Goal: Check status

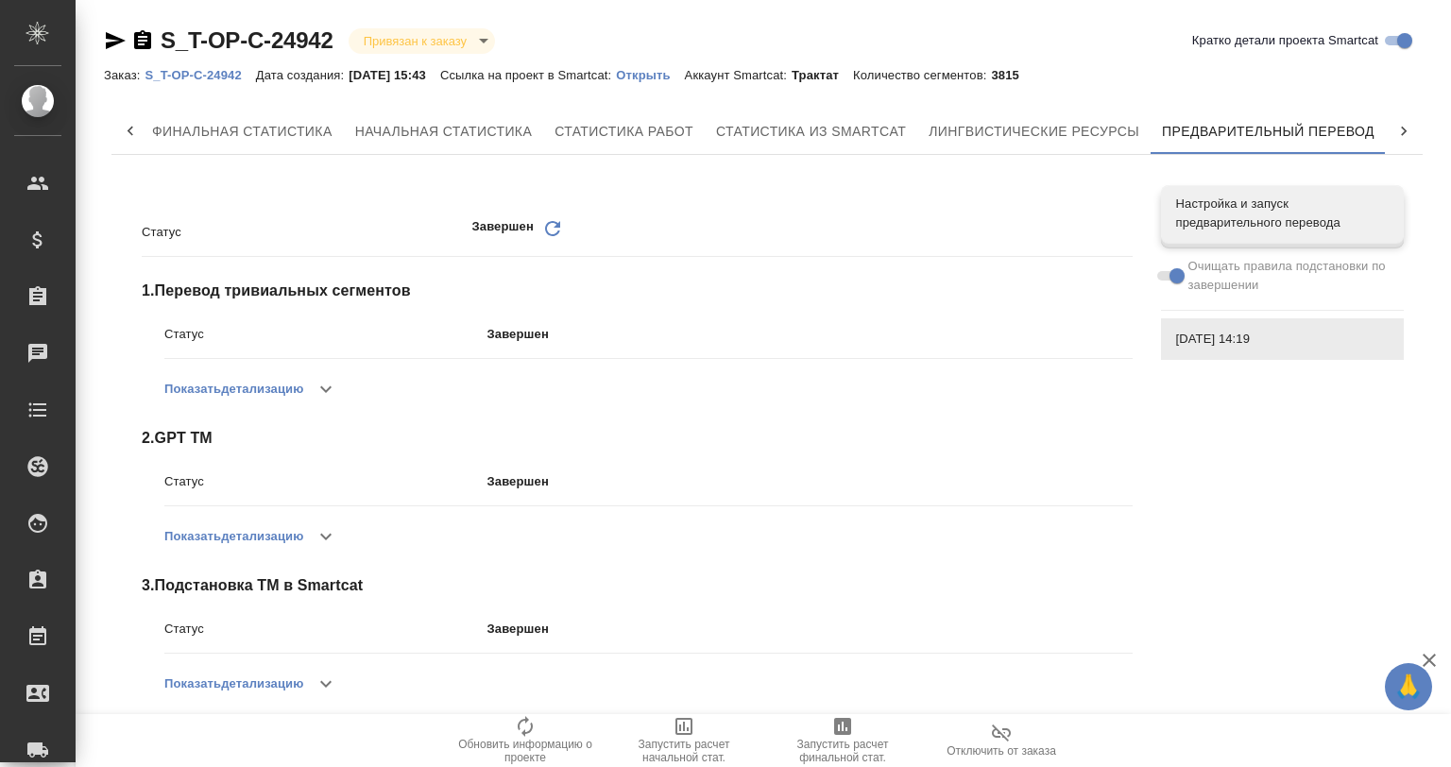
scroll to position [313, 0]
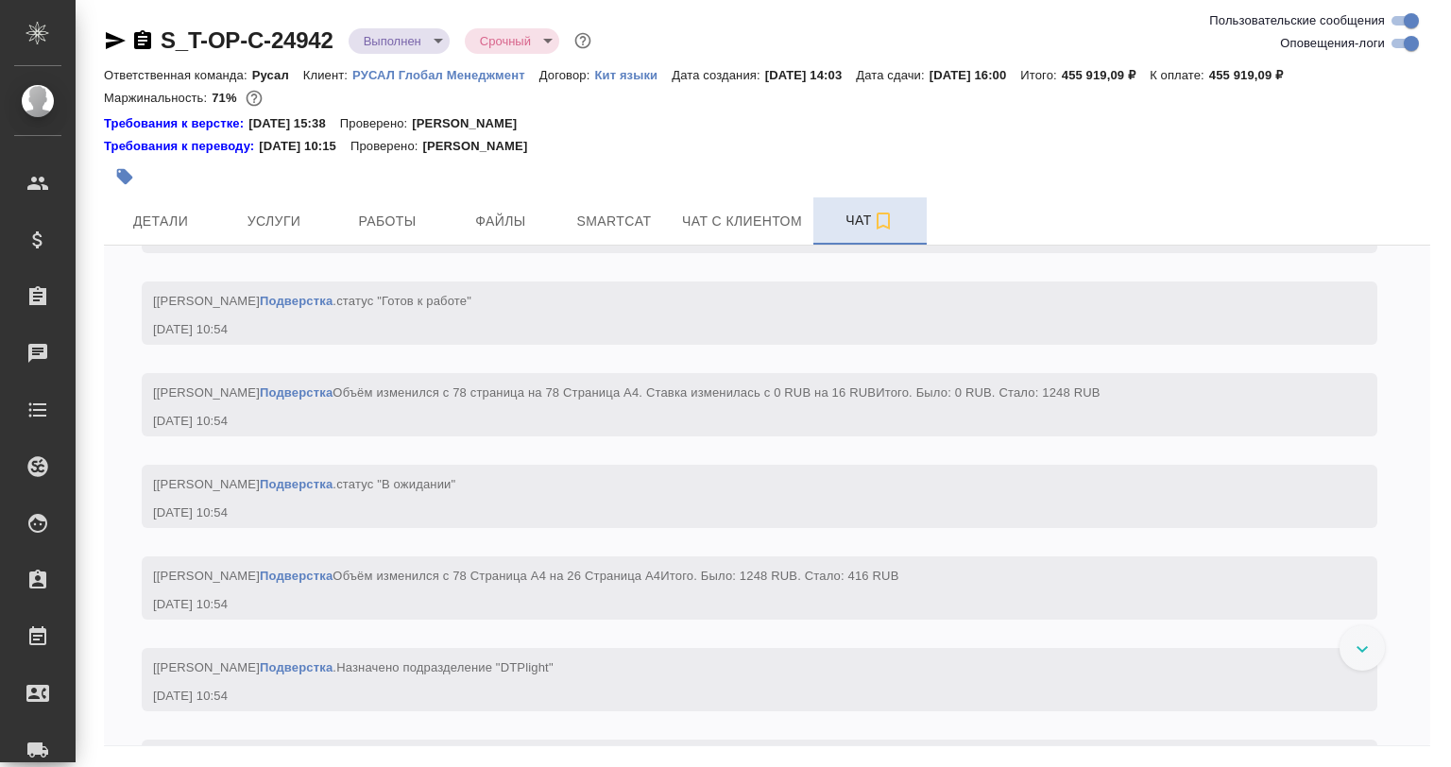
scroll to position [7261, 0]
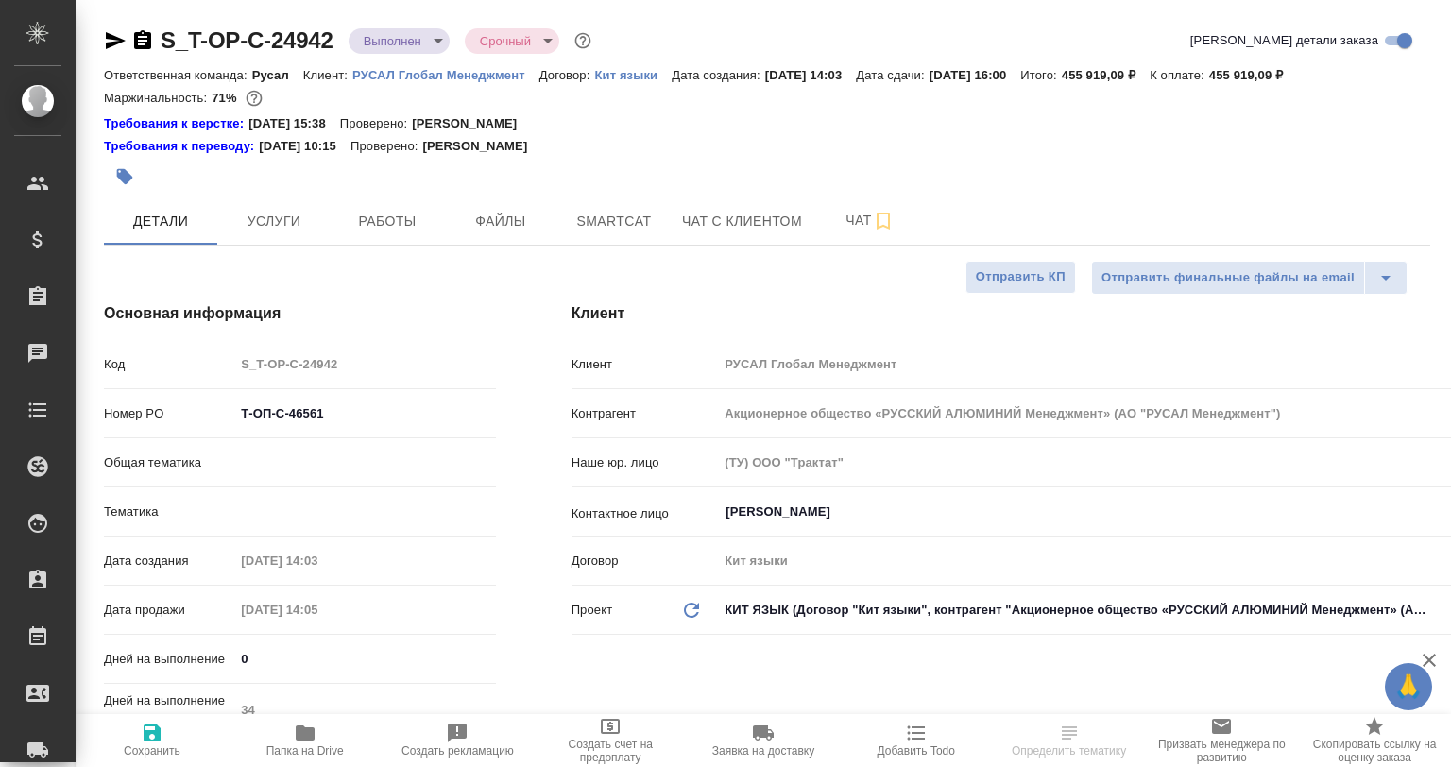
select select "RU"
click at [599, 208] on button "Smartcat" at bounding box center [613, 220] width 113 height 47
type input "Авдеенко Кирилл"
type input "Журавлева Александра"
type input "Русал"
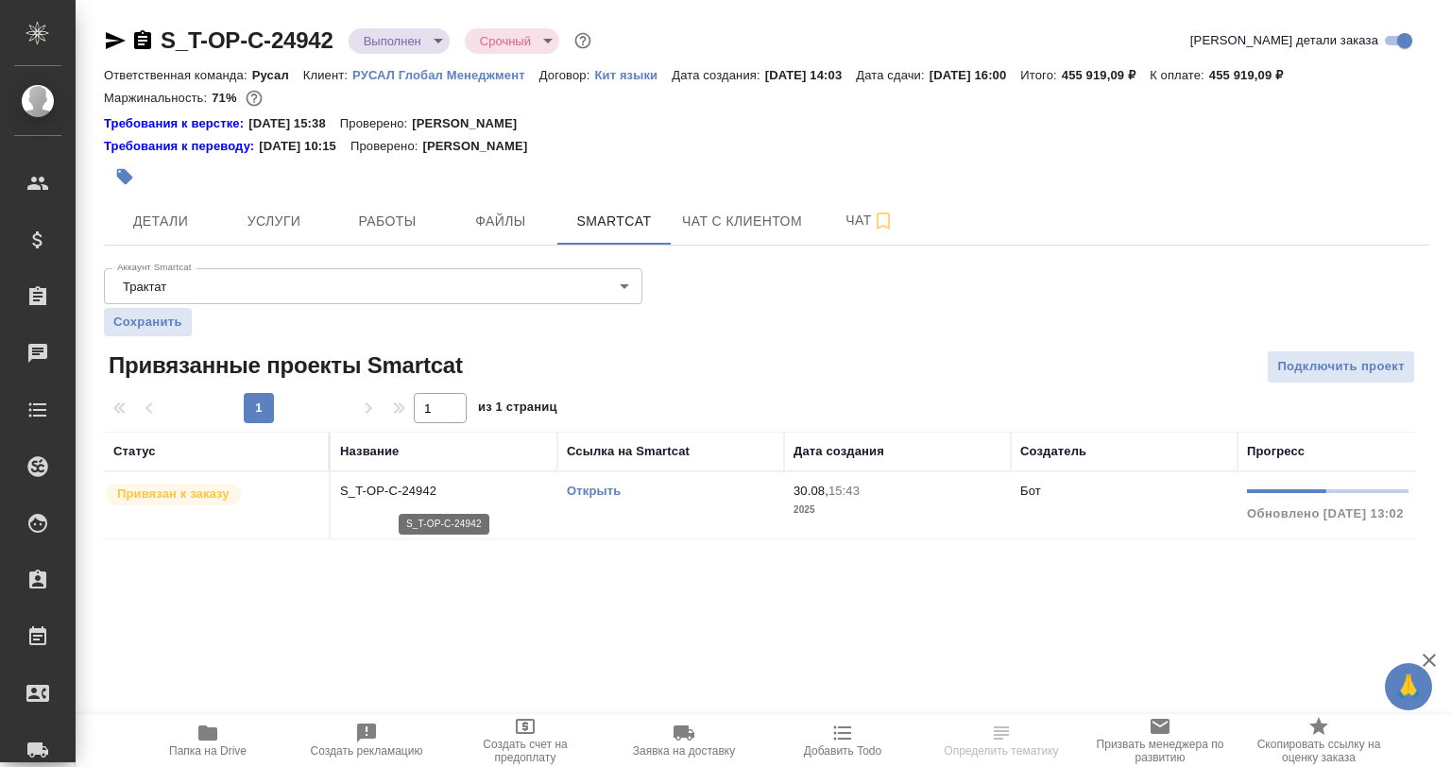
click at [462, 490] on p "S_T-OP-C-24942" at bounding box center [444, 491] width 208 height 19
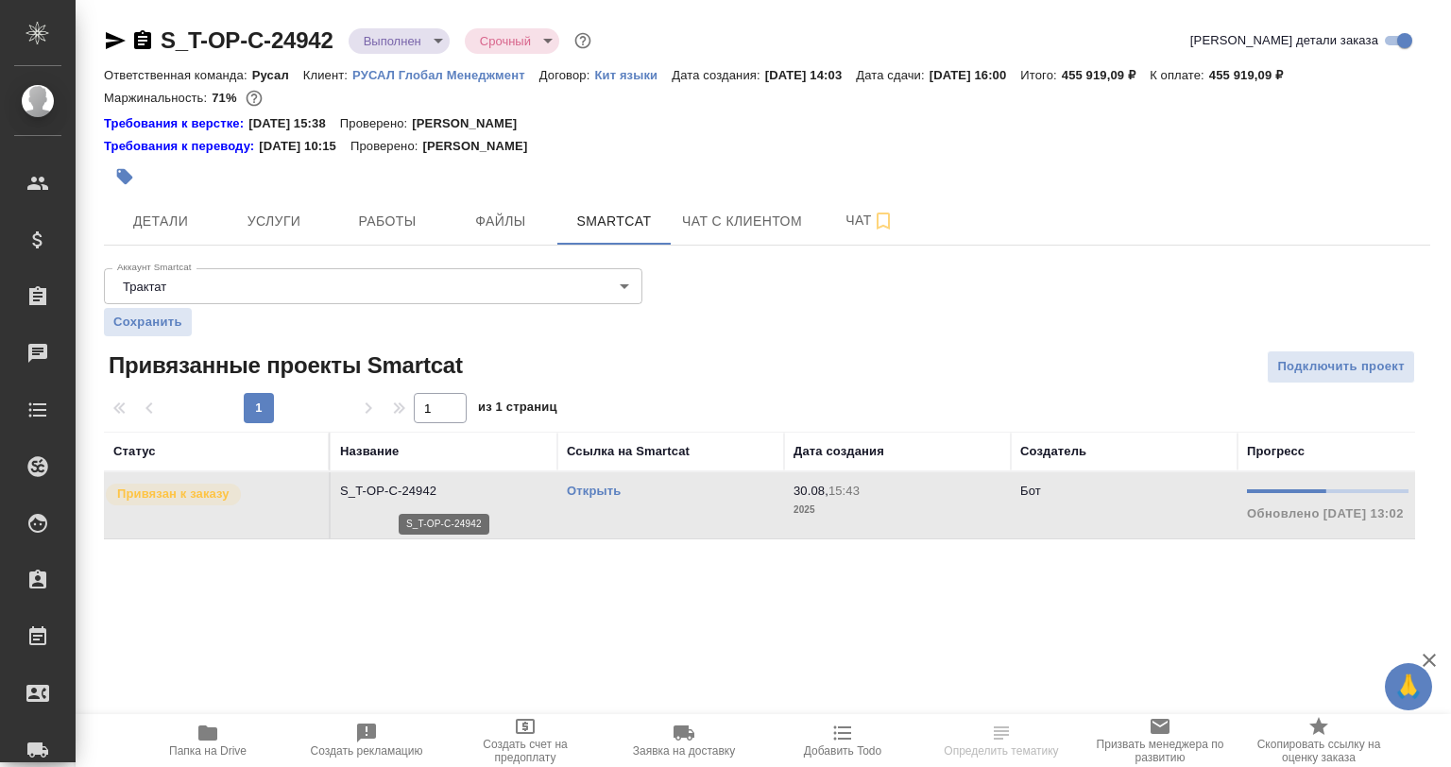
click at [462, 490] on p "S_T-OP-C-24942" at bounding box center [444, 491] width 208 height 19
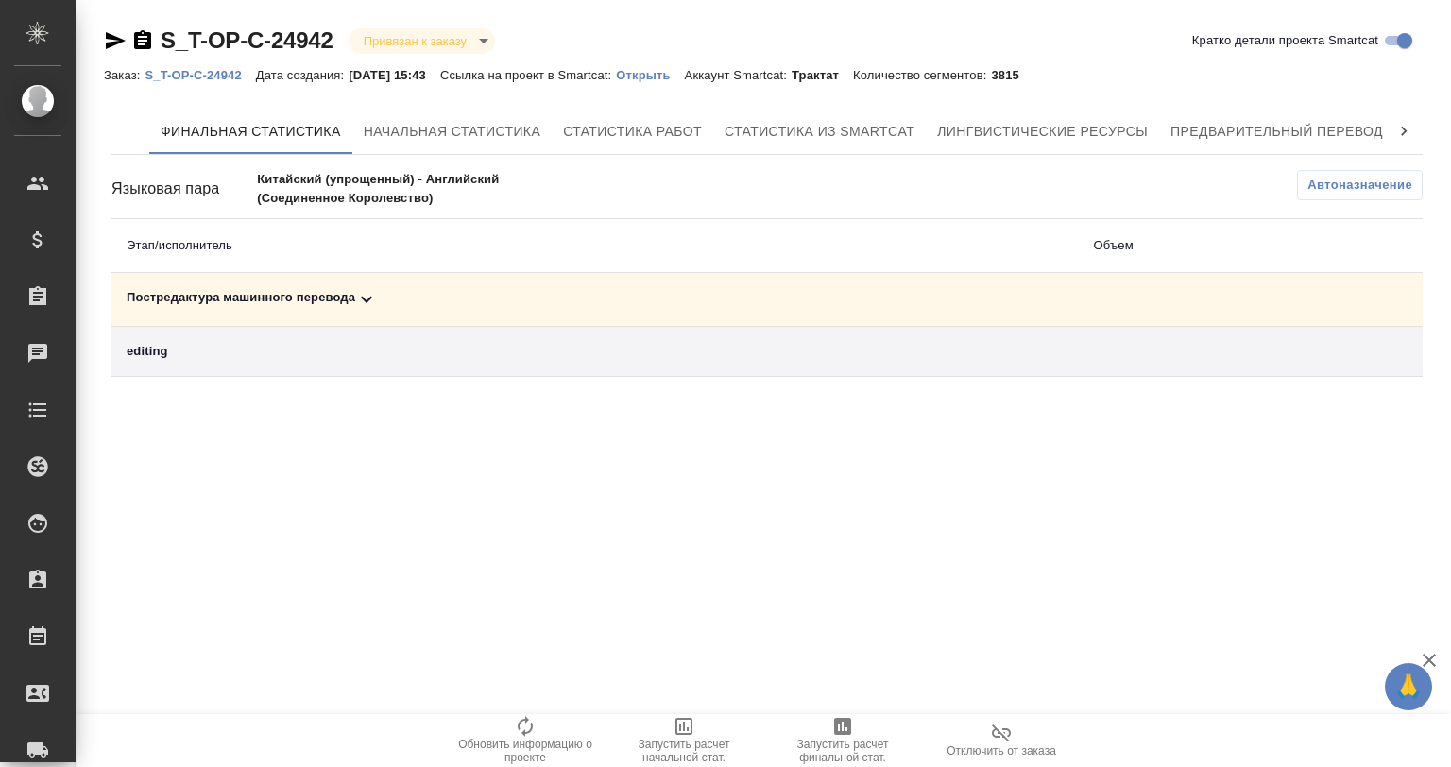
click at [358, 291] on icon at bounding box center [366, 299] width 23 height 23
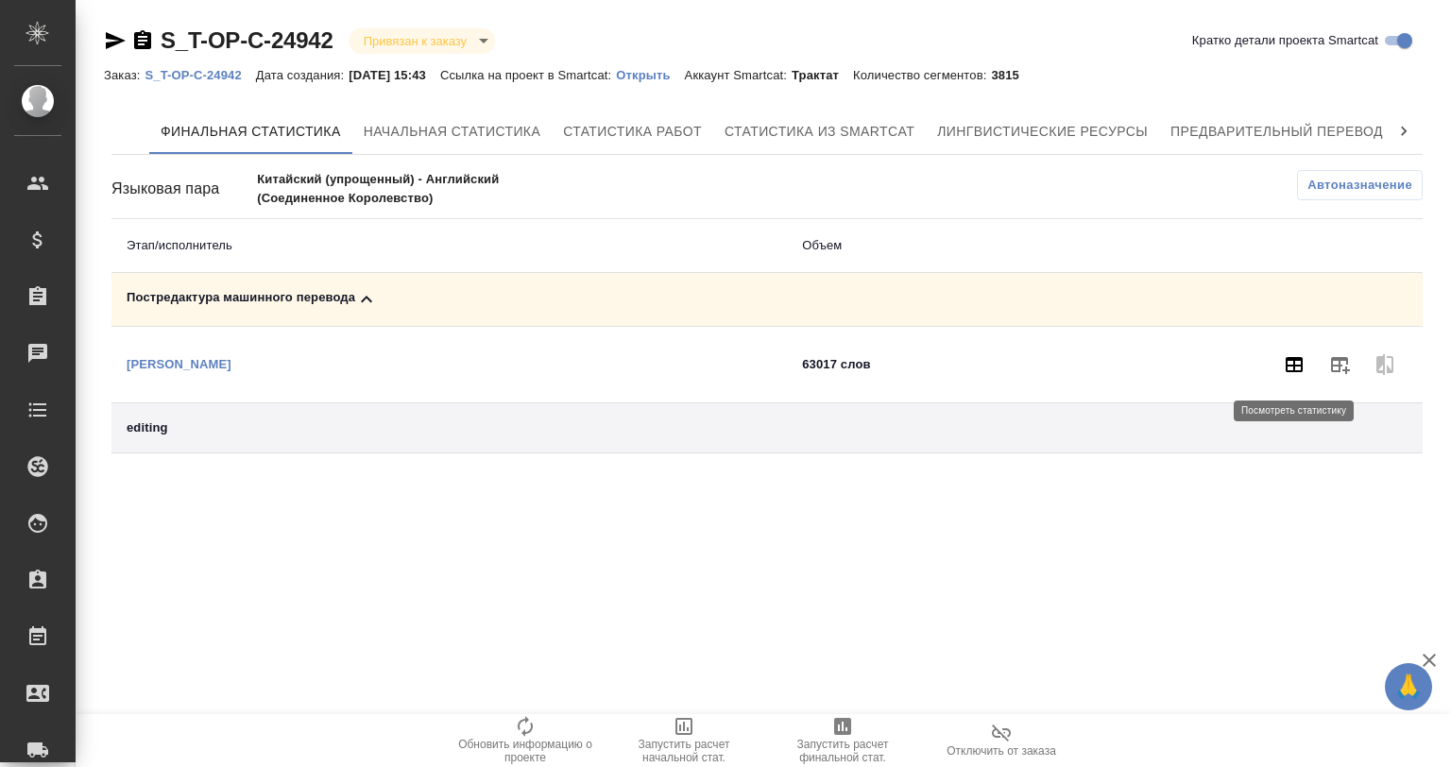
click at [1283, 357] on icon "button" at bounding box center [1294, 364] width 23 height 23
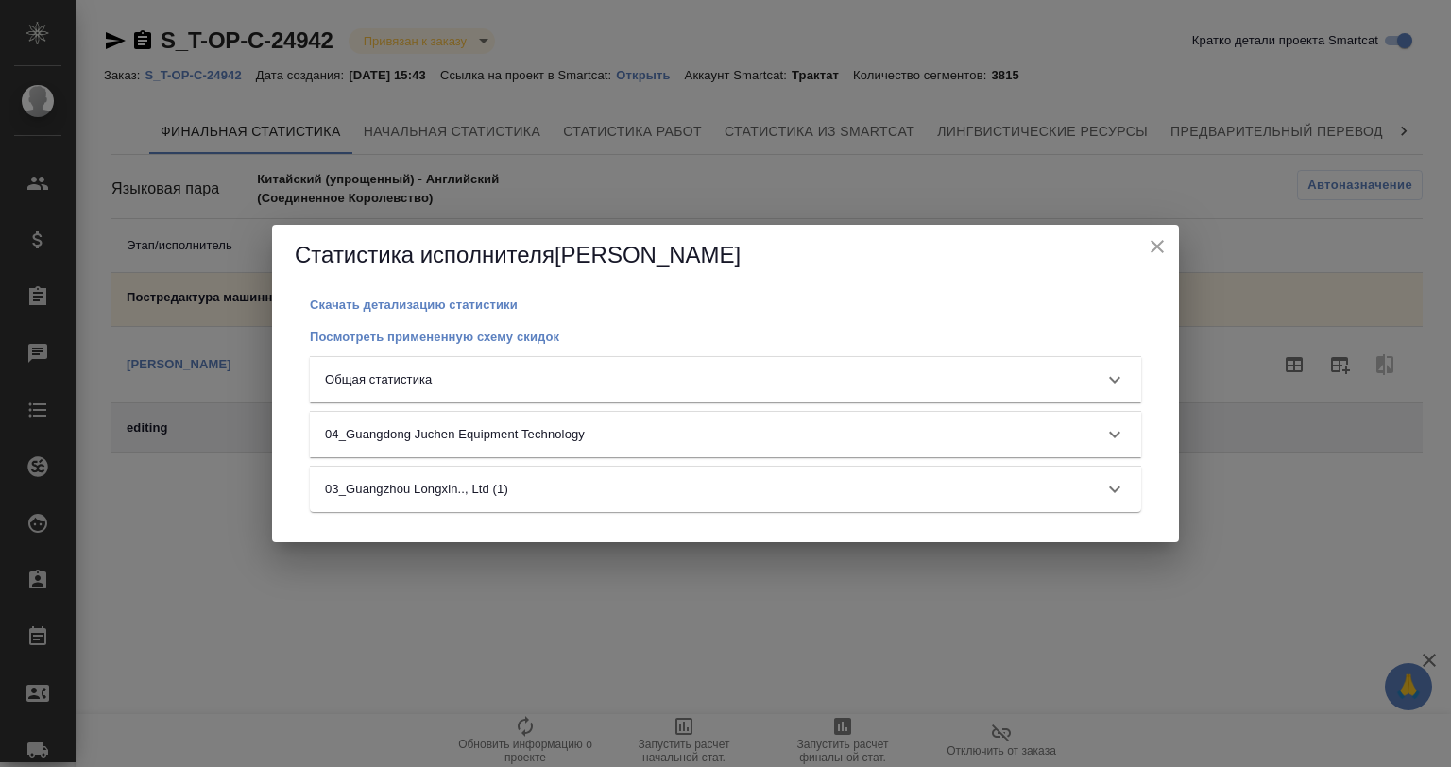
click at [460, 381] on div "Общая статистика" at bounding box center [708, 379] width 767 height 19
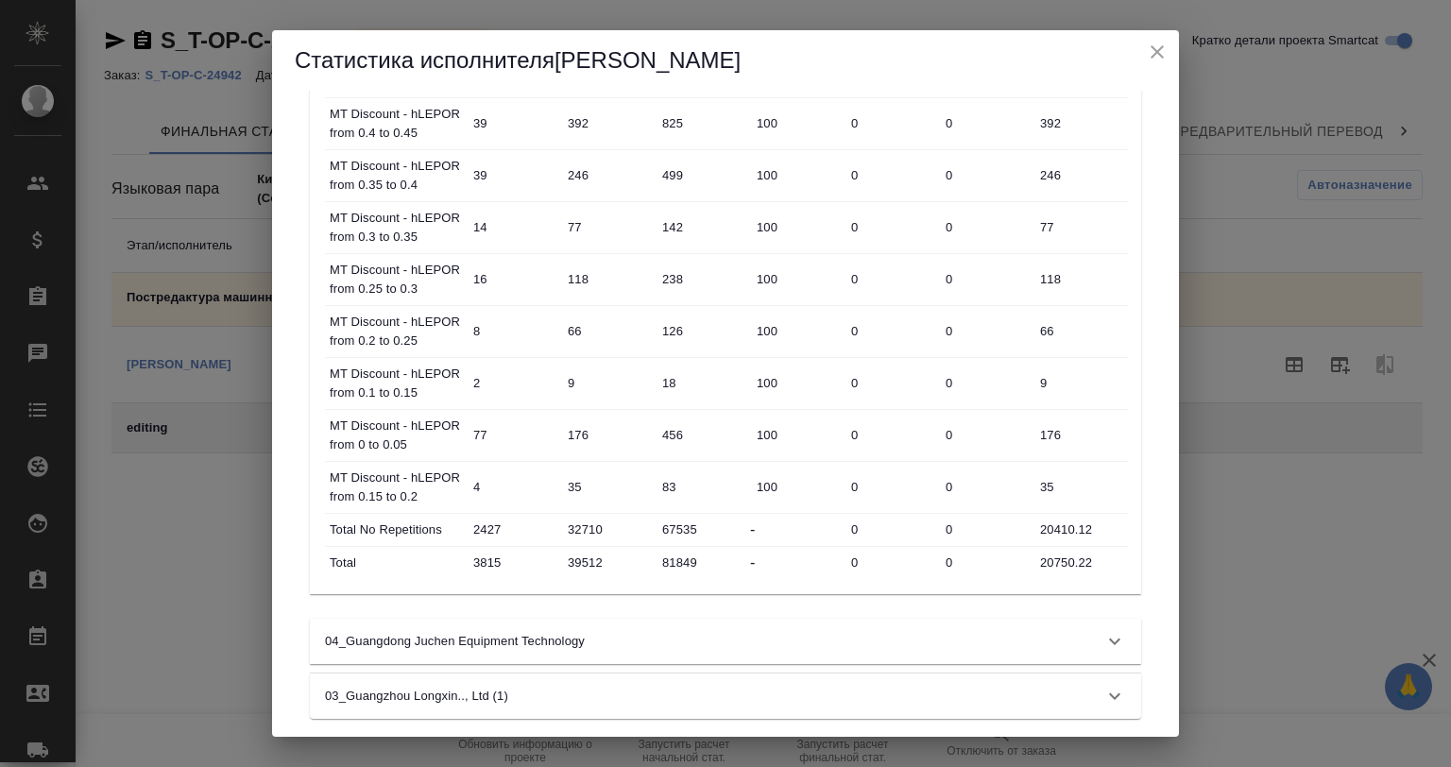
scroll to position [1155, 0]
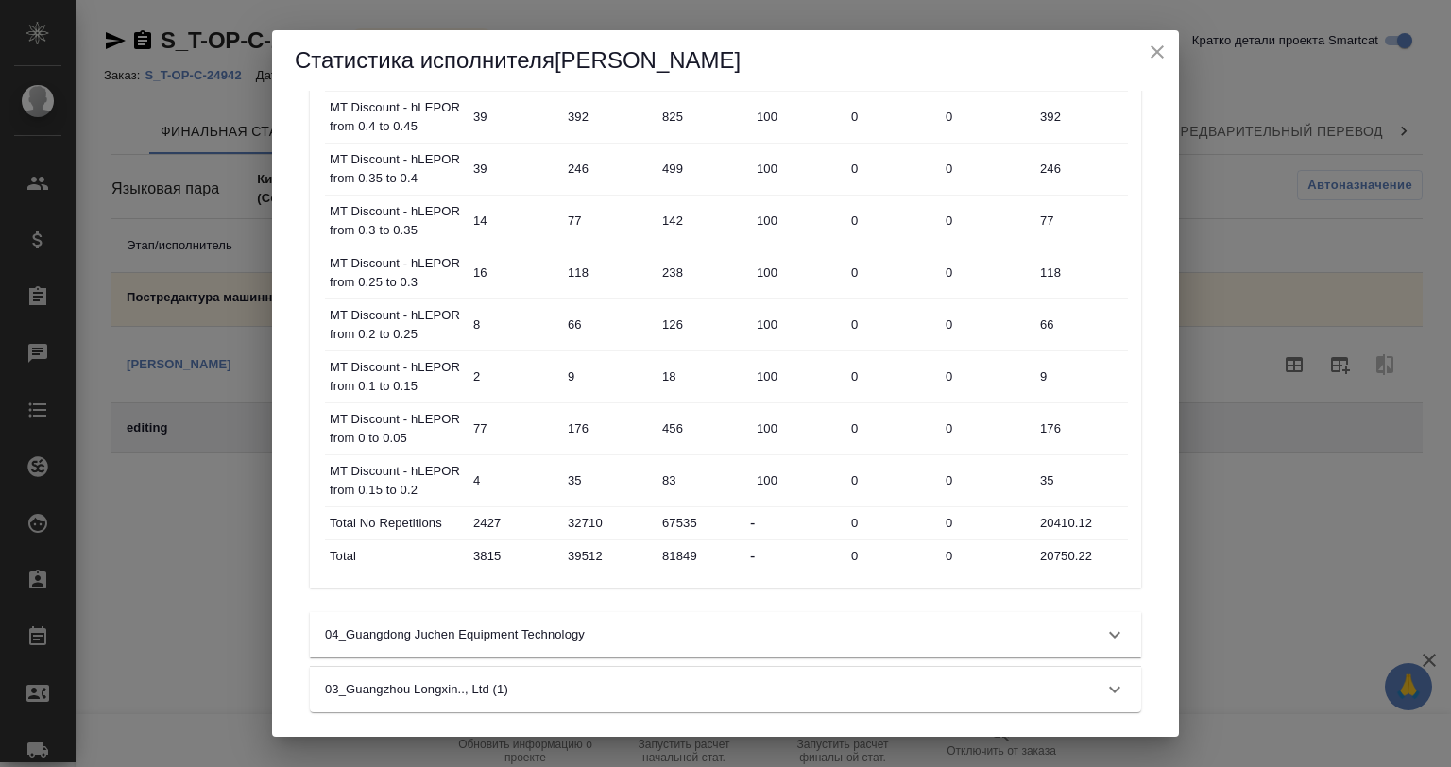
click at [576, 548] on input "39512" at bounding box center [608, 555] width 94 height 27
click at [603, 546] on input "39512" at bounding box center [608, 555] width 93 height 27
click at [586, 551] on input "39512" at bounding box center [608, 555] width 93 height 27
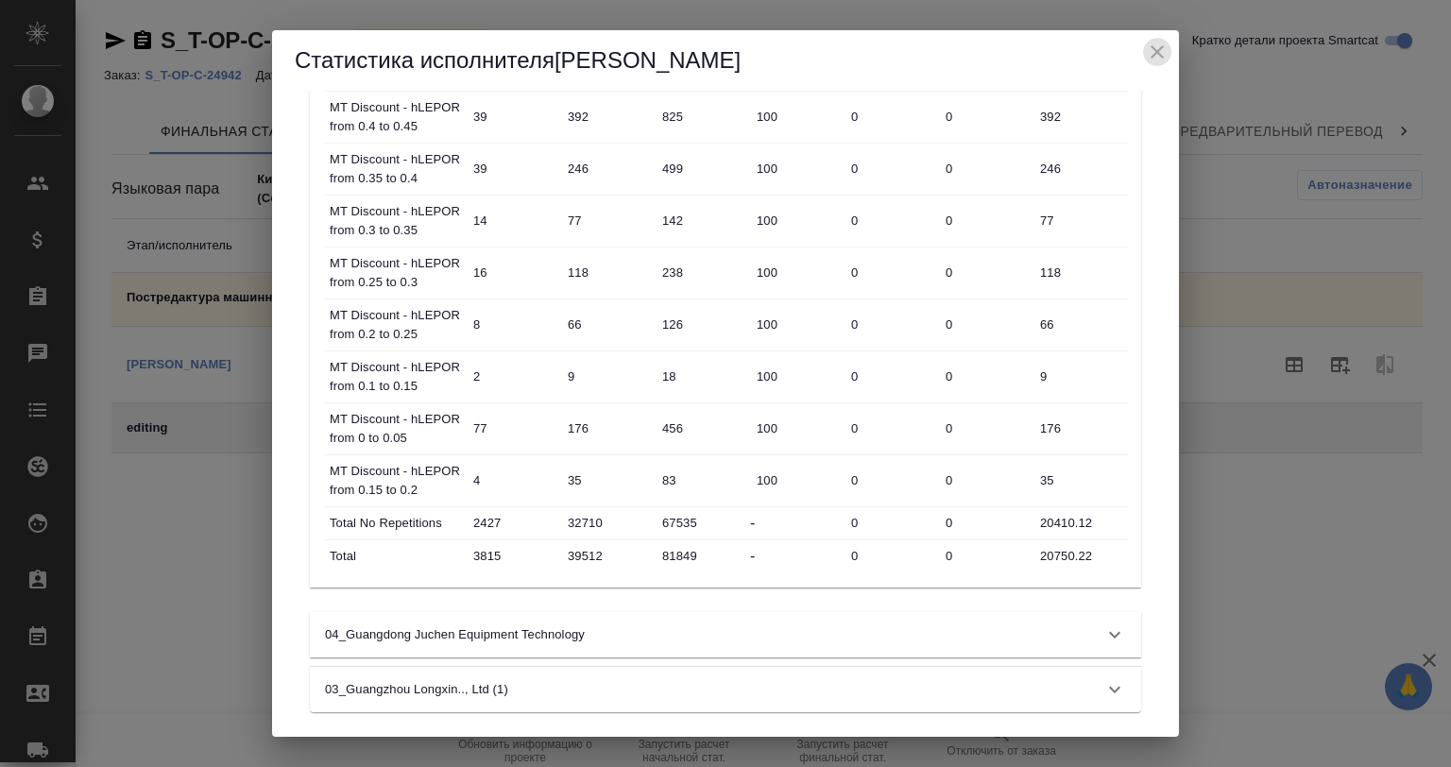
click at [1152, 45] on icon "close" at bounding box center [1156, 51] width 13 height 13
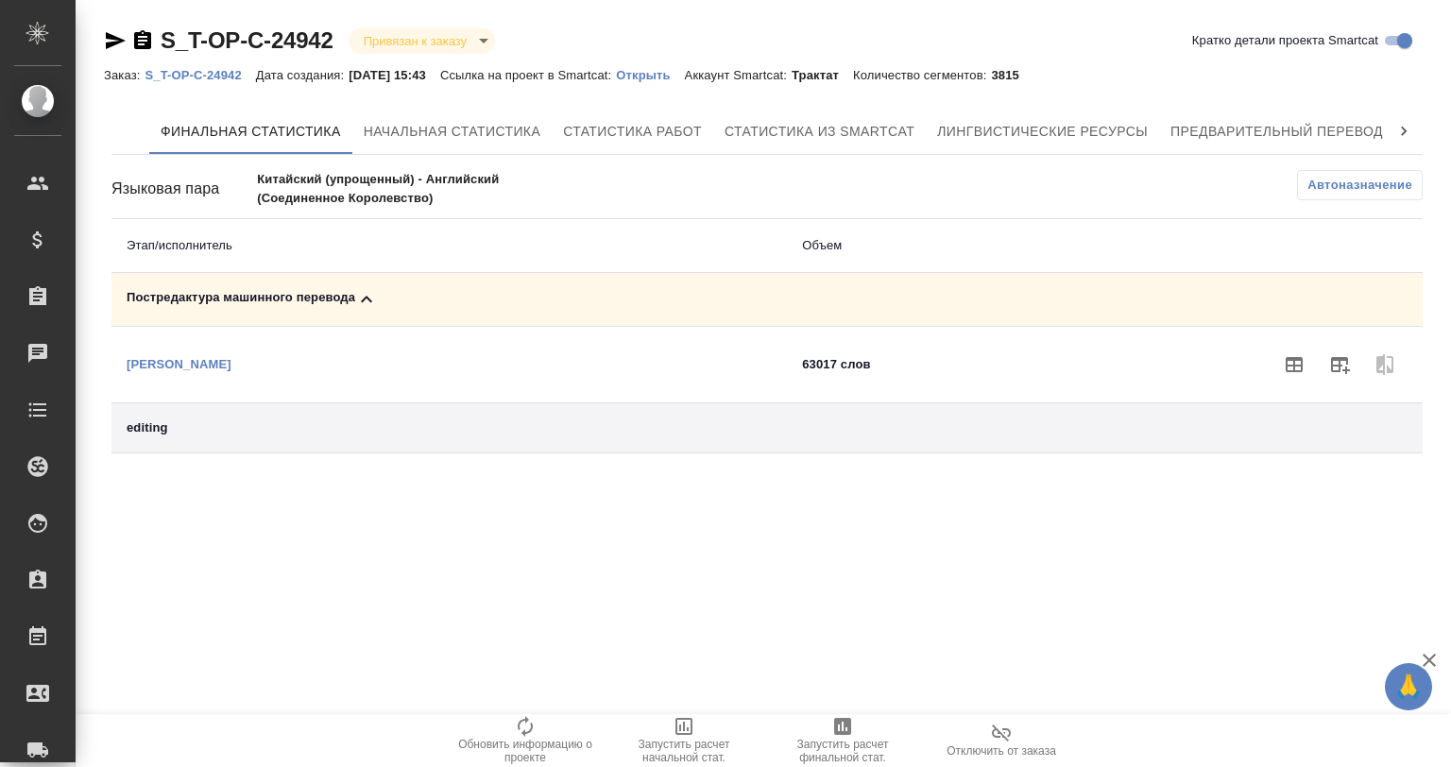
click at [908, 578] on div ".cls-1 fill:#fff; AWATERA Gvozdikov Andrey Клиенты Спецификации Заказы 0 Чаты T…" at bounding box center [725, 383] width 1451 height 767
click at [1423, 649] on icon "button" at bounding box center [1429, 660] width 23 height 23
click at [1288, 366] on icon "button" at bounding box center [1294, 364] width 23 height 23
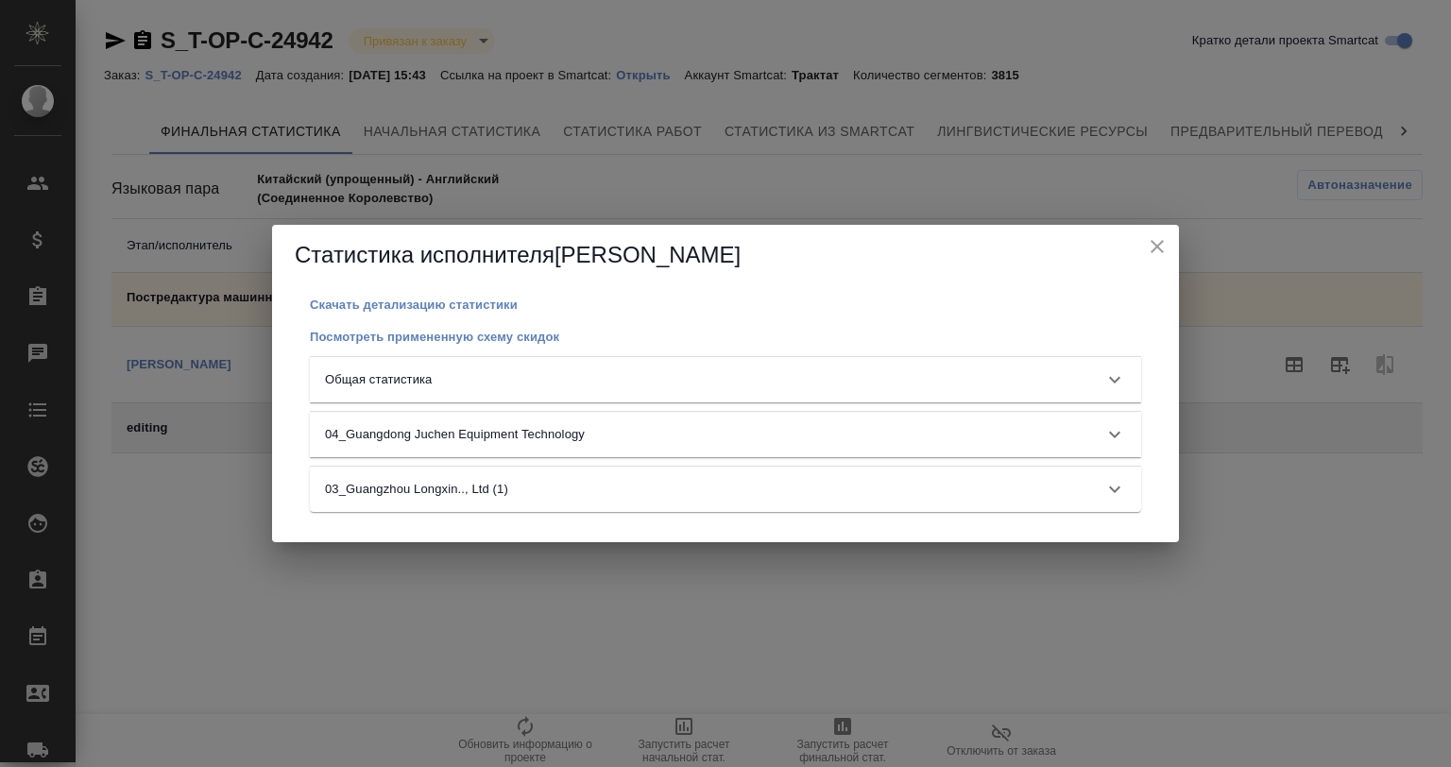
click at [676, 378] on div "Общая статистика" at bounding box center [708, 379] width 767 height 19
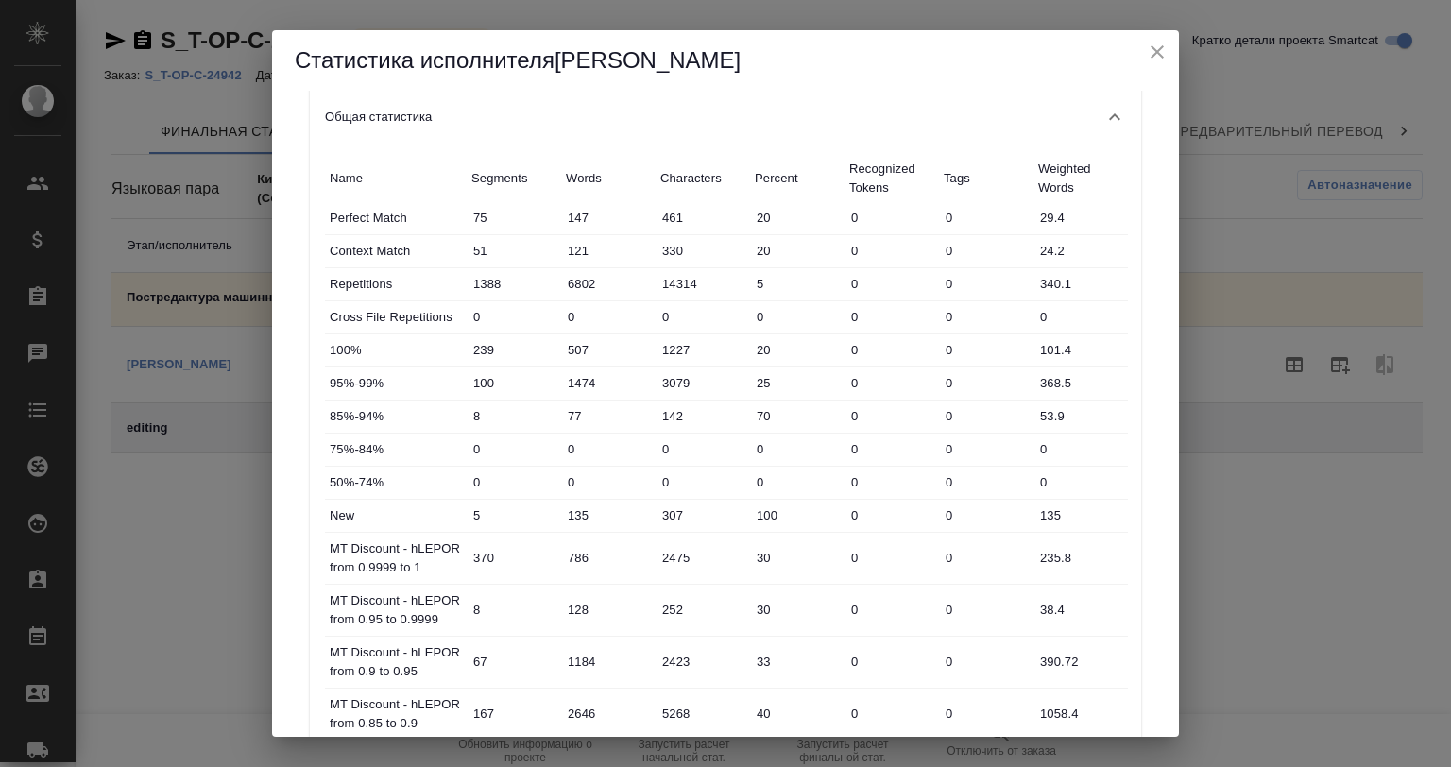
scroll to position [0, 0]
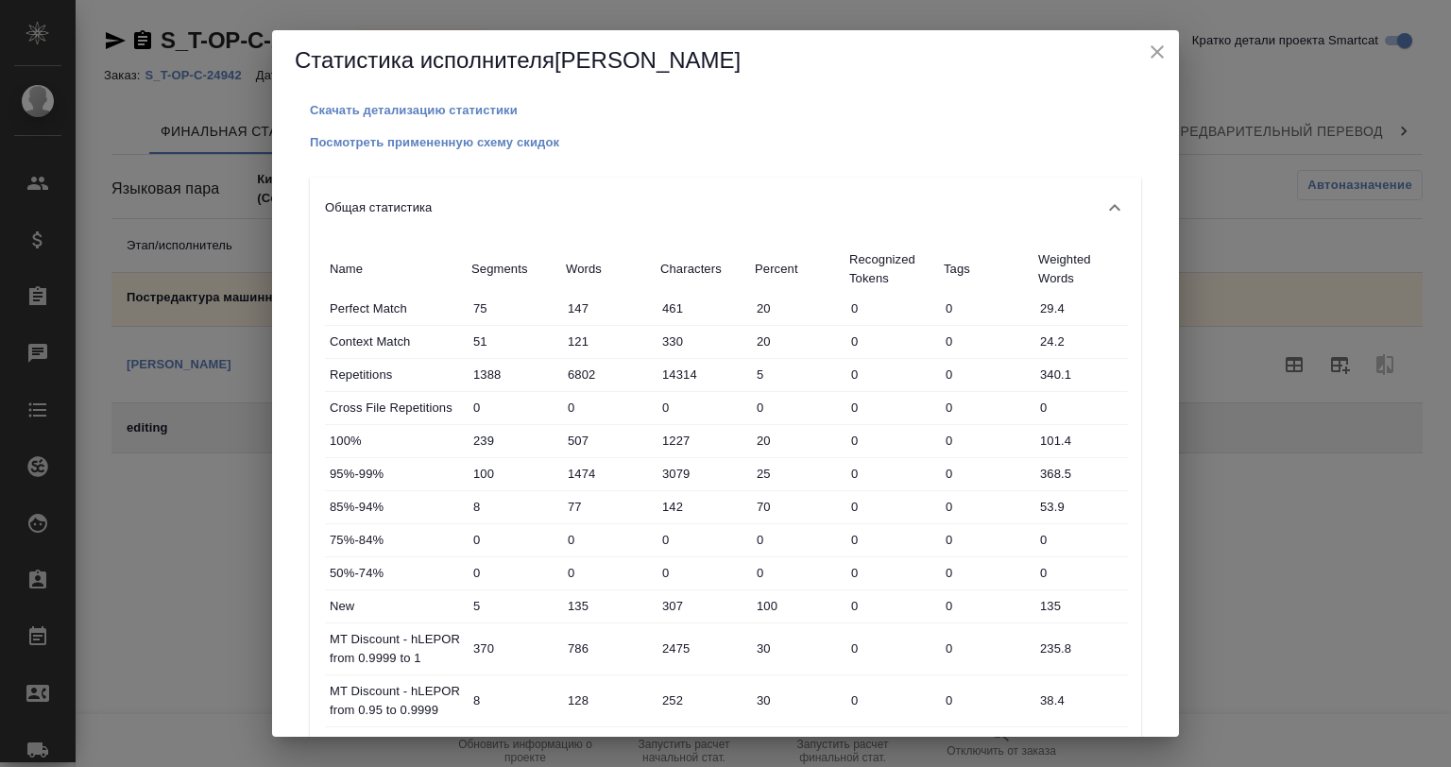
drag, startPoint x: 1164, startPoint y: 142, endPoint x: 1160, endPoint y: 198, distance: 56.8
click at [1160, 198] on div "Скачать детализацию статистики Посмотреть примененную схему скидок Общая статис…" at bounding box center [725, 414] width 907 height 646
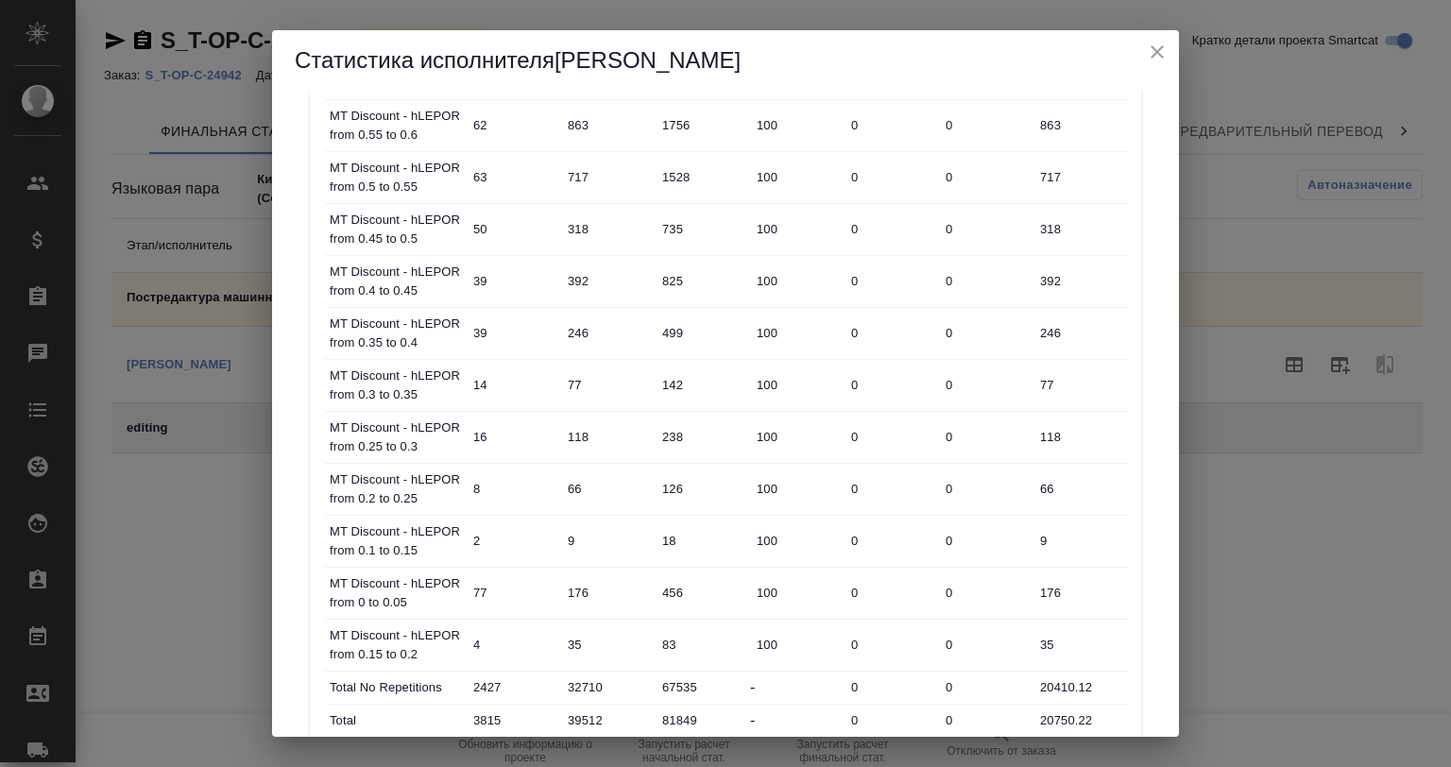
scroll to position [1149, 0]
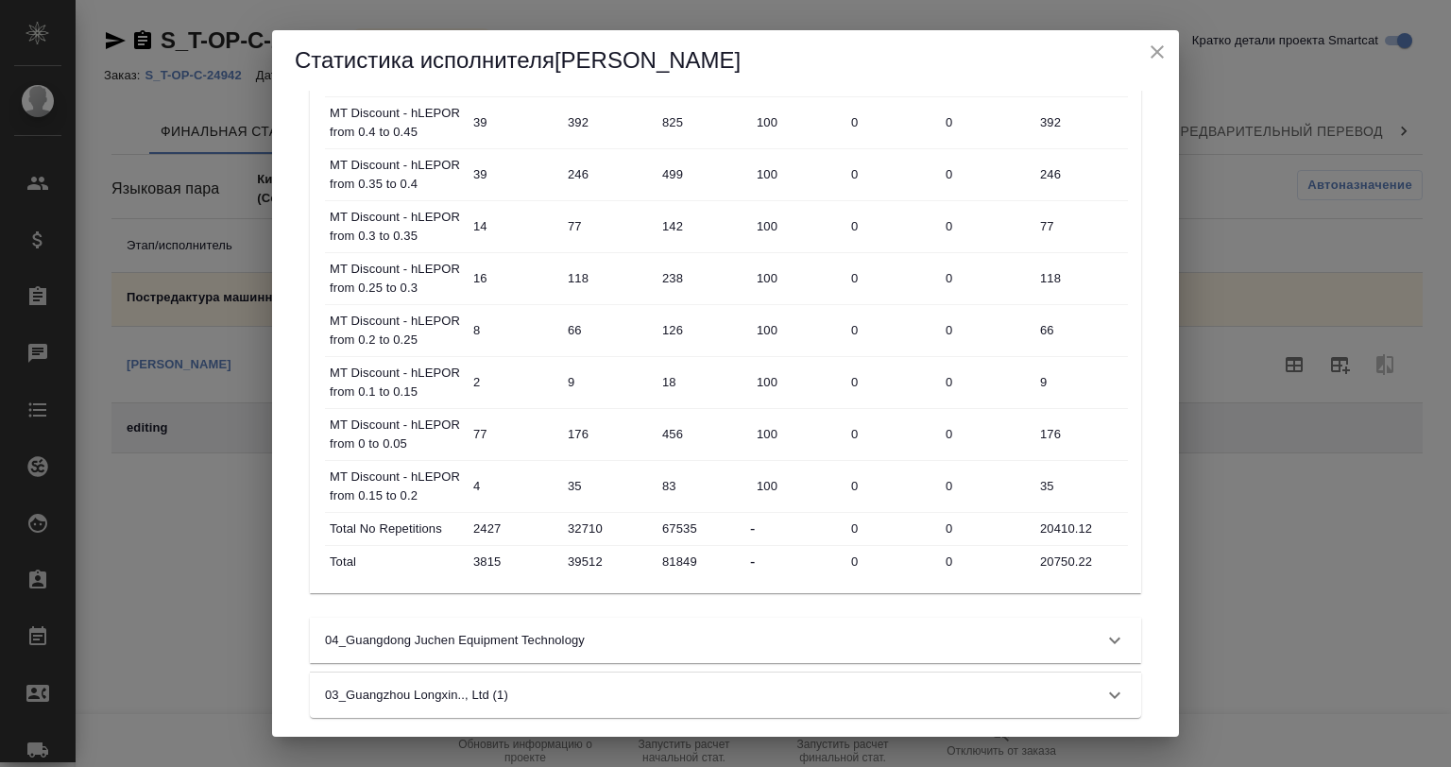
click at [579, 552] on input "39512" at bounding box center [608, 561] width 94 height 27
click at [608, 551] on input "39512" at bounding box center [608, 561] width 93 height 27
drag, startPoint x: 609, startPoint y: 551, endPoint x: 555, endPoint y: 555, distance: 54.0
click at [555, 555] on div "Total 3815 39512 81849 - 0 0 20750.22" at bounding box center [726, 562] width 803 height 32
drag, startPoint x: 1156, startPoint y: 46, endPoint x: 1104, endPoint y: 220, distance: 181.4
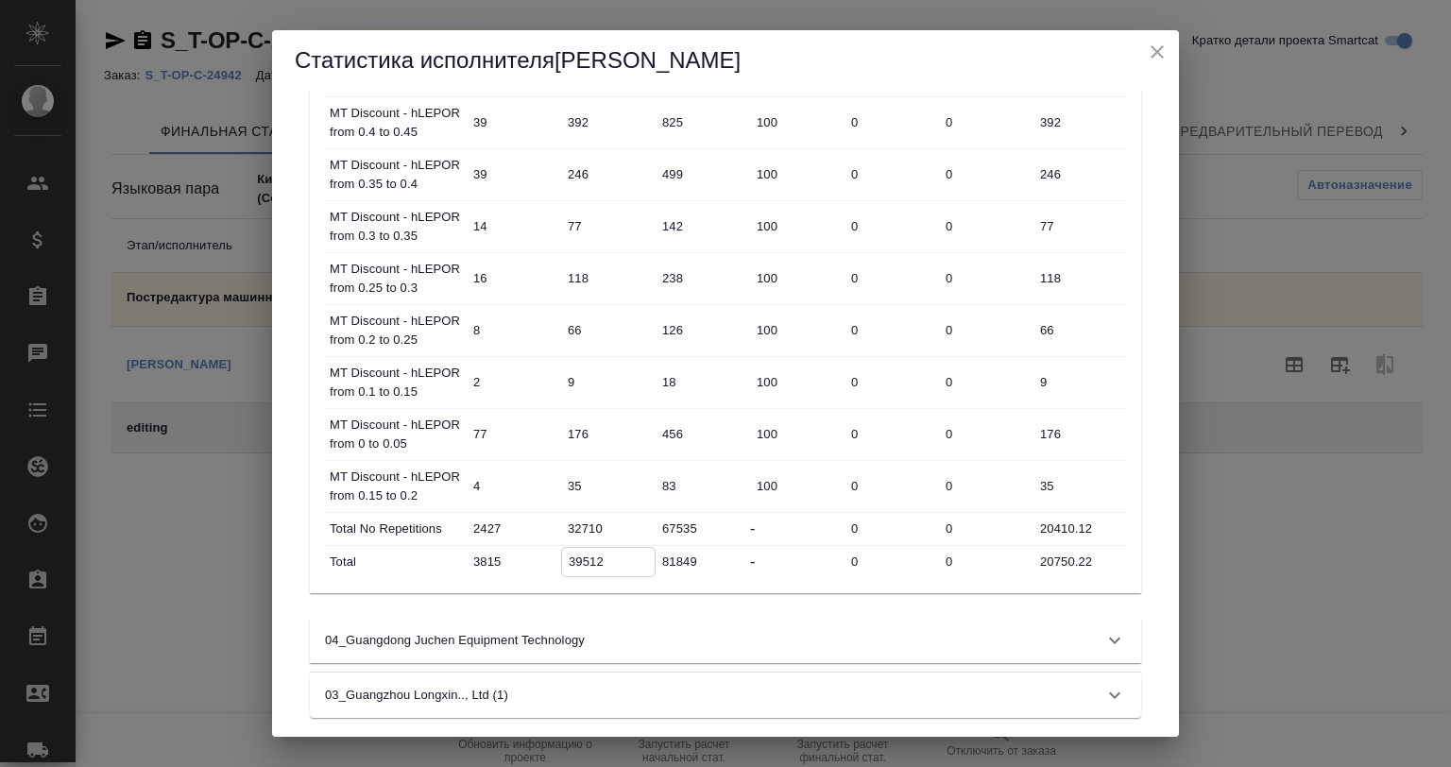
click at [1156, 47] on icon "close" at bounding box center [1157, 52] width 23 height 23
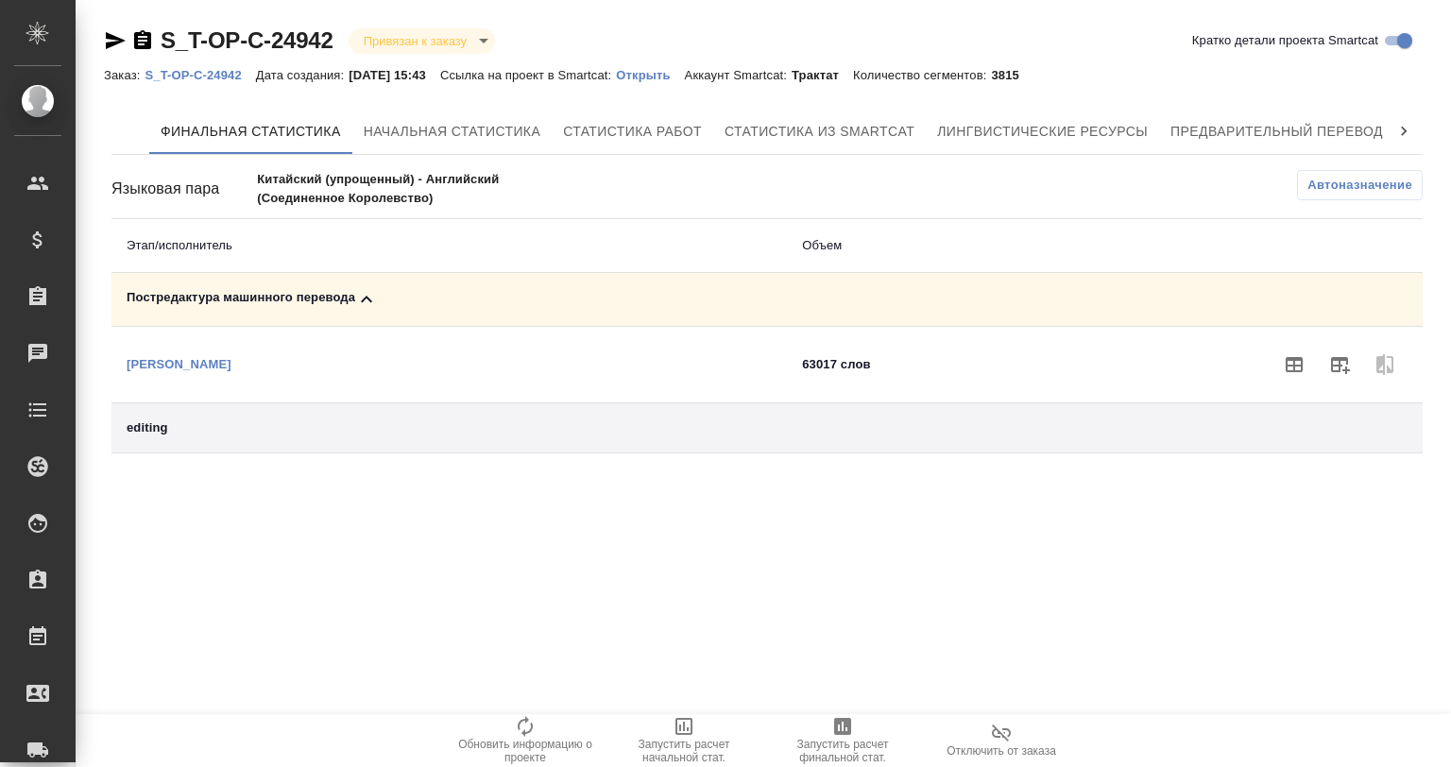
click at [834, 535] on div ".cls-1 fill:#fff; AWATERA Gvozdikov Andrey Клиенты Спецификации Заказы 0 Чаты T…" at bounding box center [725, 383] width 1451 height 767
click at [801, 553] on div ".cls-1 fill:#fff; AWATERA Gvozdikov Andrey Клиенты Спецификации Заказы 0 Чаты T…" at bounding box center [725, 383] width 1451 height 767
click at [1077, 140] on span "Лингвистические ресурсы" at bounding box center [1042, 132] width 211 height 24
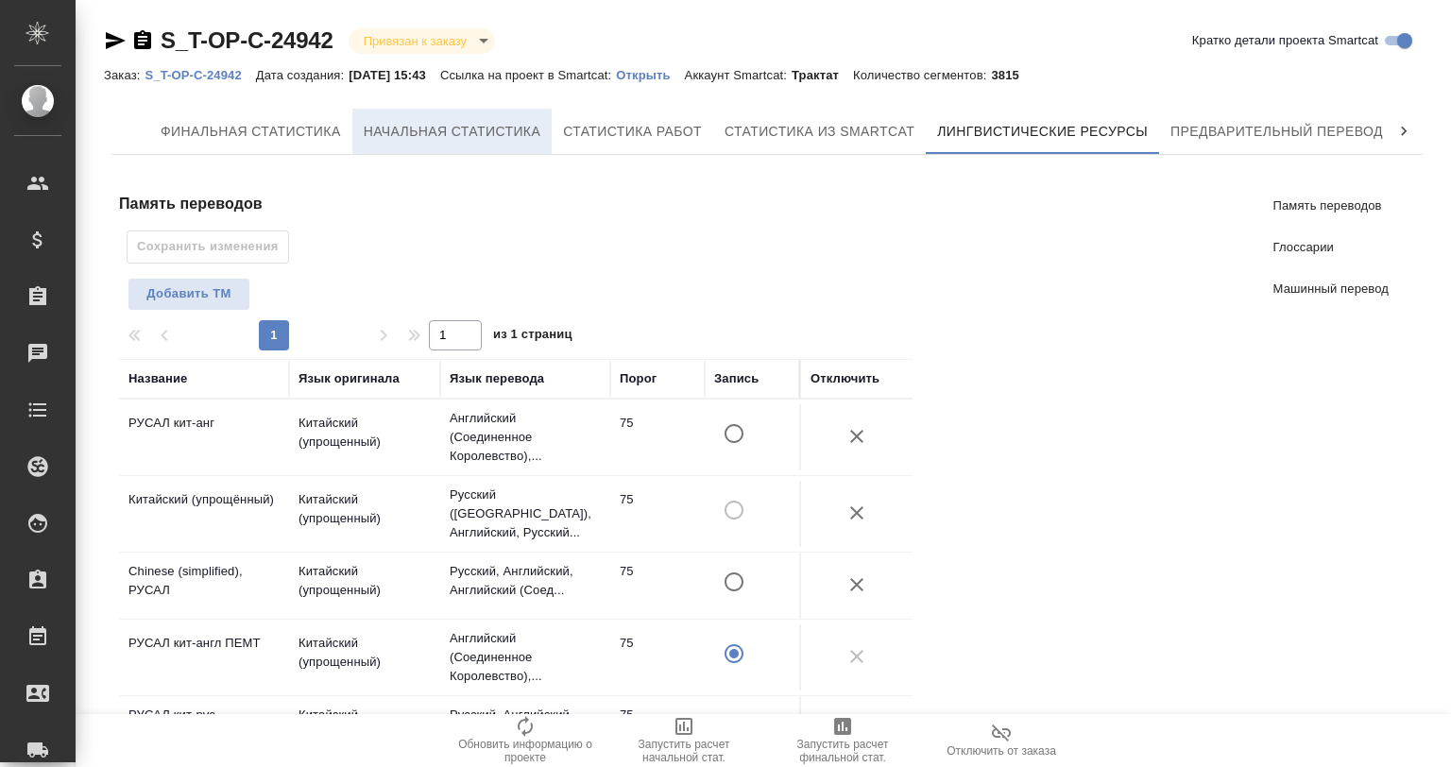
click at [359, 133] on button "Начальная статистика" at bounding box center [452, 131] width 200 height 45
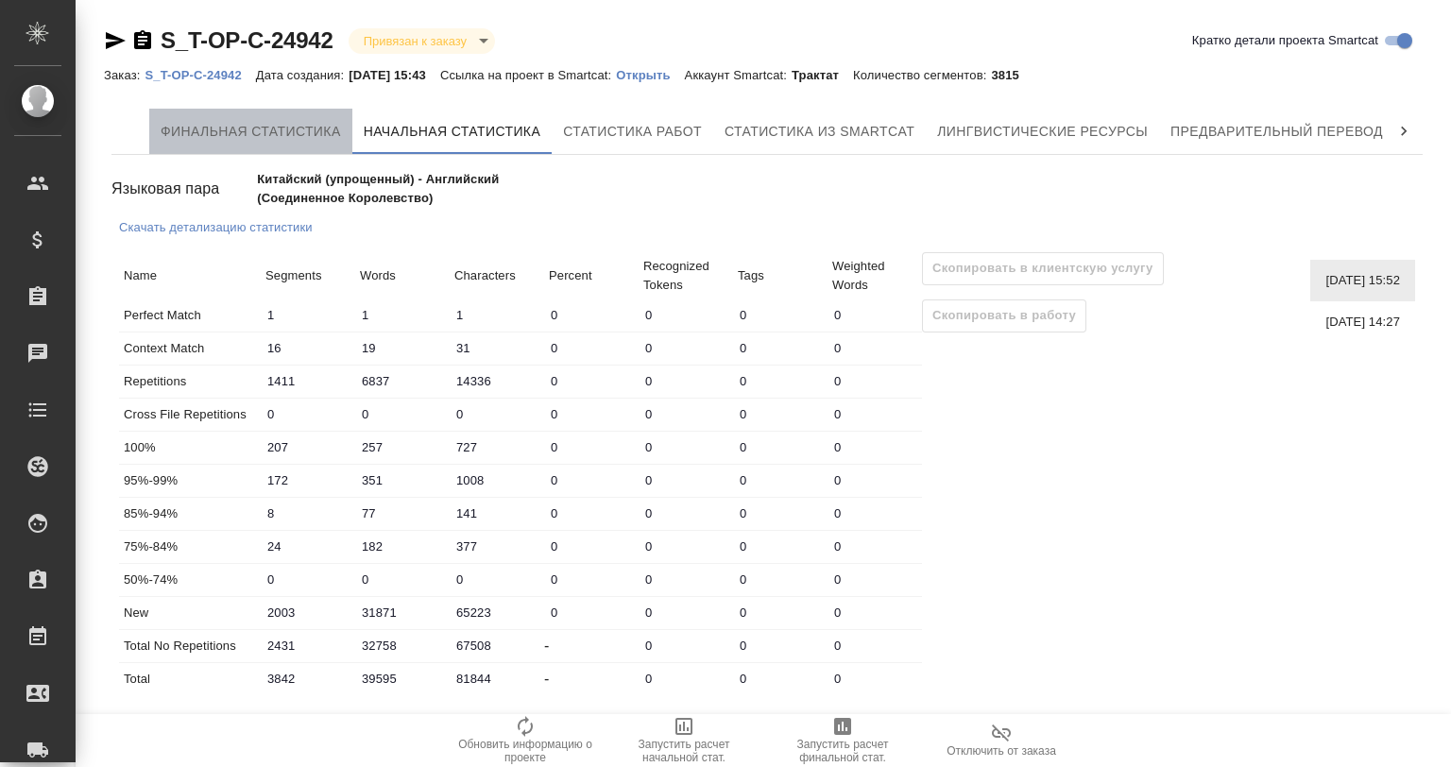
click at [206, 133] on span "Финальная статистика" at bounding box center [251, 132] width 180 height 24
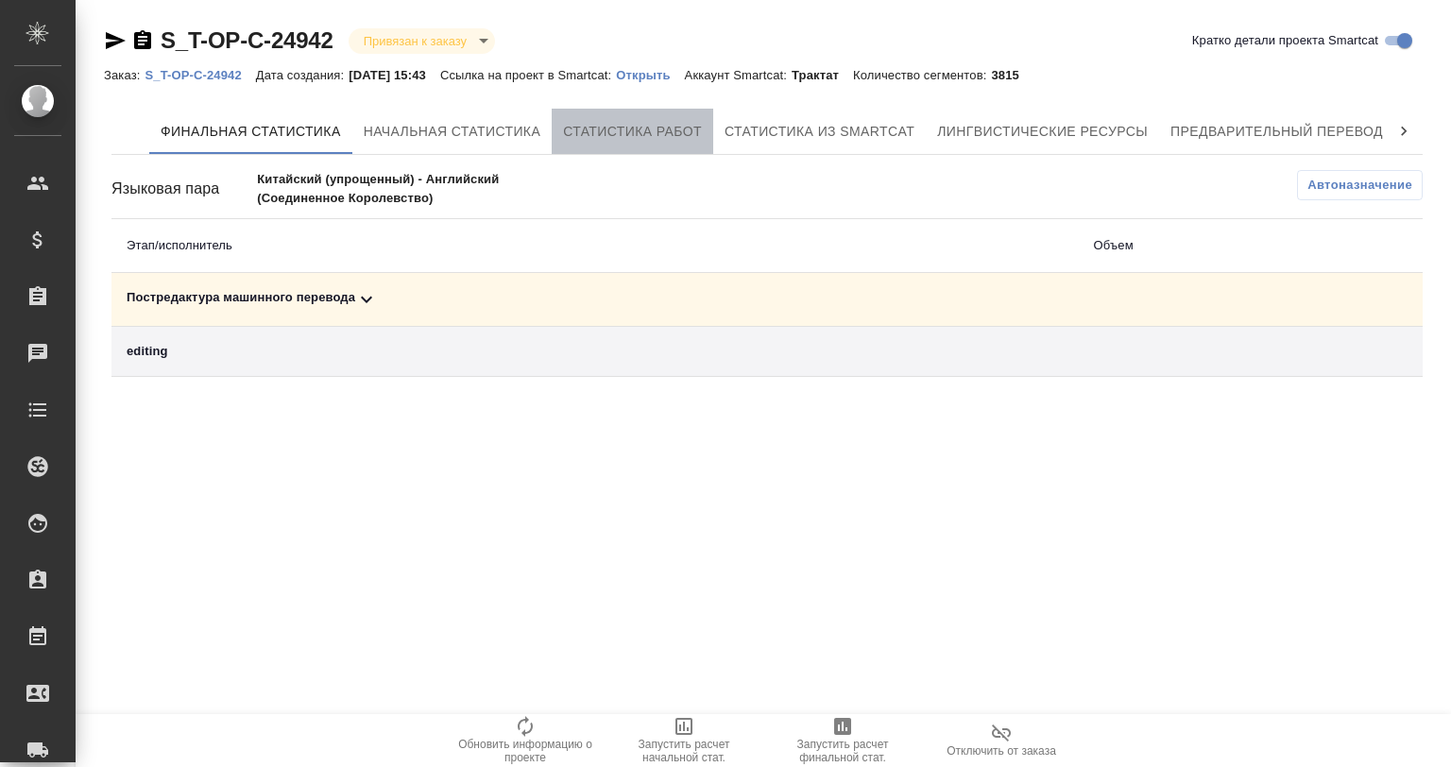
click at [612, 133] on span "Статистика работ" at bounding box center [632, 132] width 139 height 24
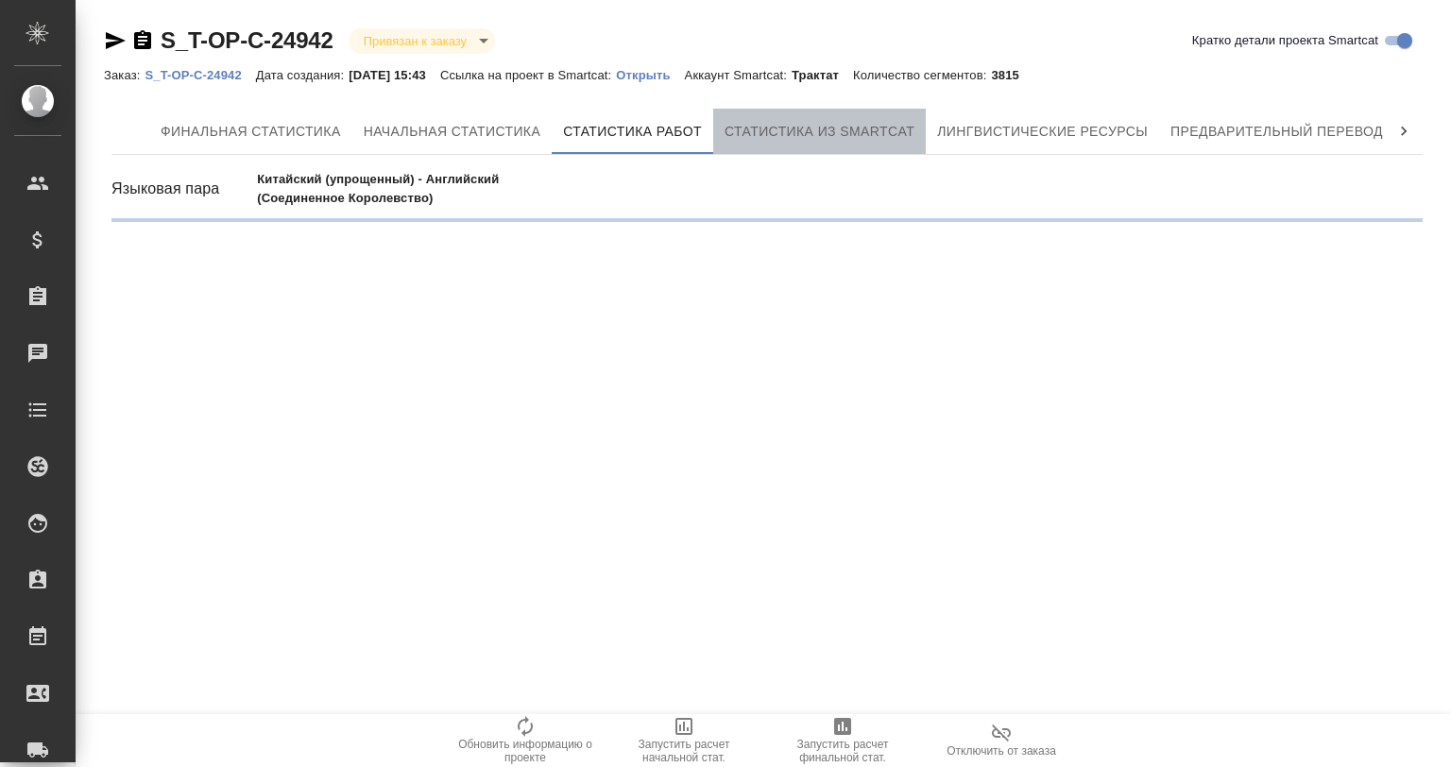
click at [867, 123] on span "Статистика из Smartcat" at bounding box center [819, 132] width 190 height 24
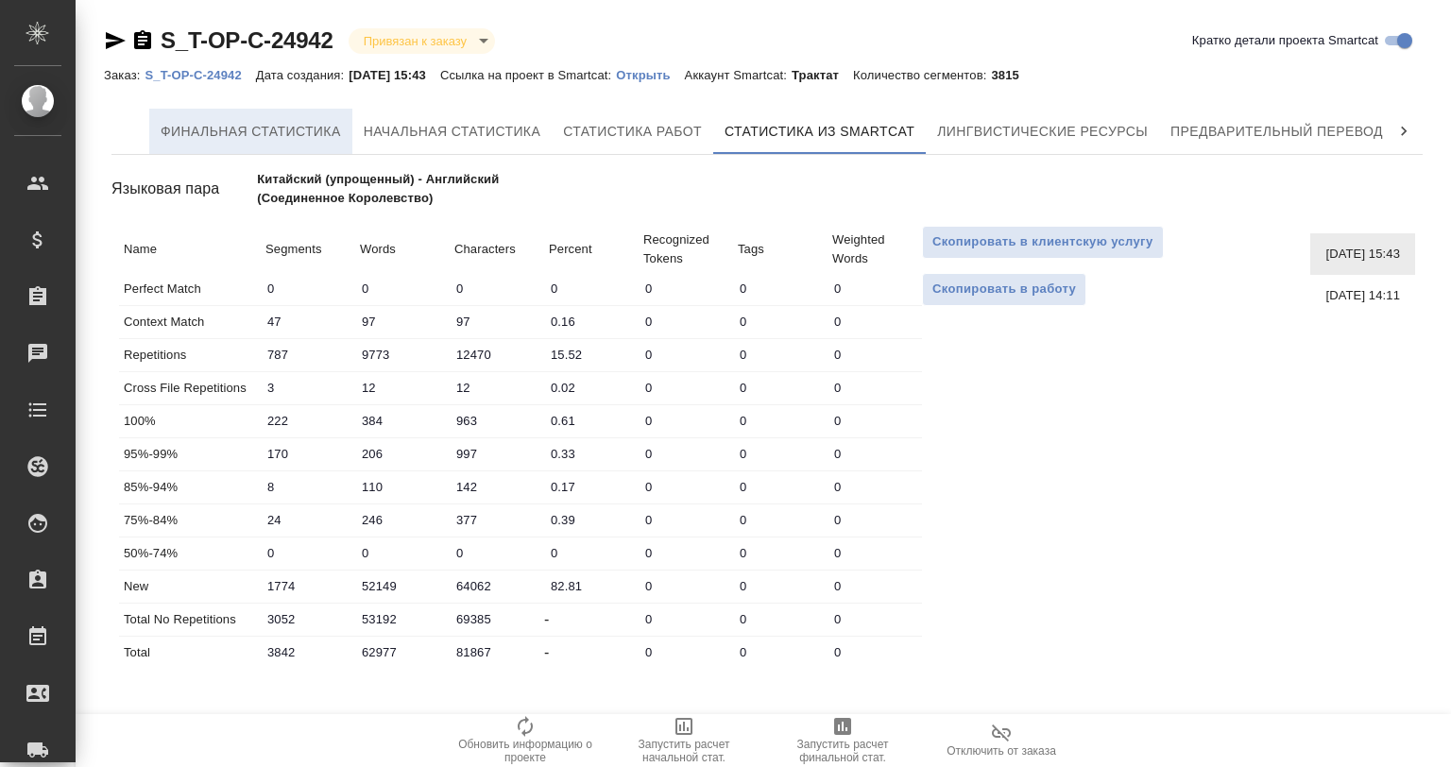
click at [187, 128] on span "Финальная статистика" at bounding box center [251, 132] width 180 height 24
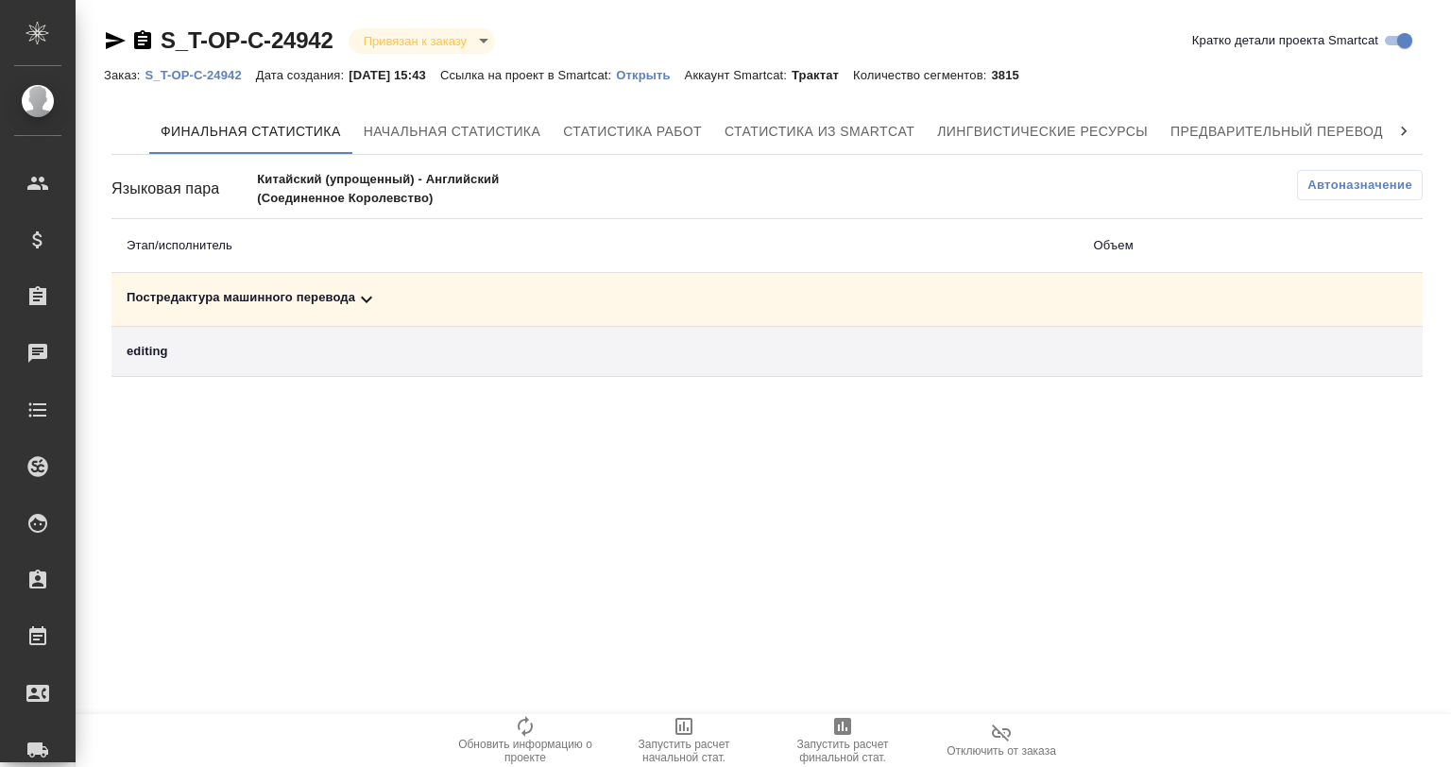
click at [363, 292] on icon at bounding box center [366, 299] width 23 height 23
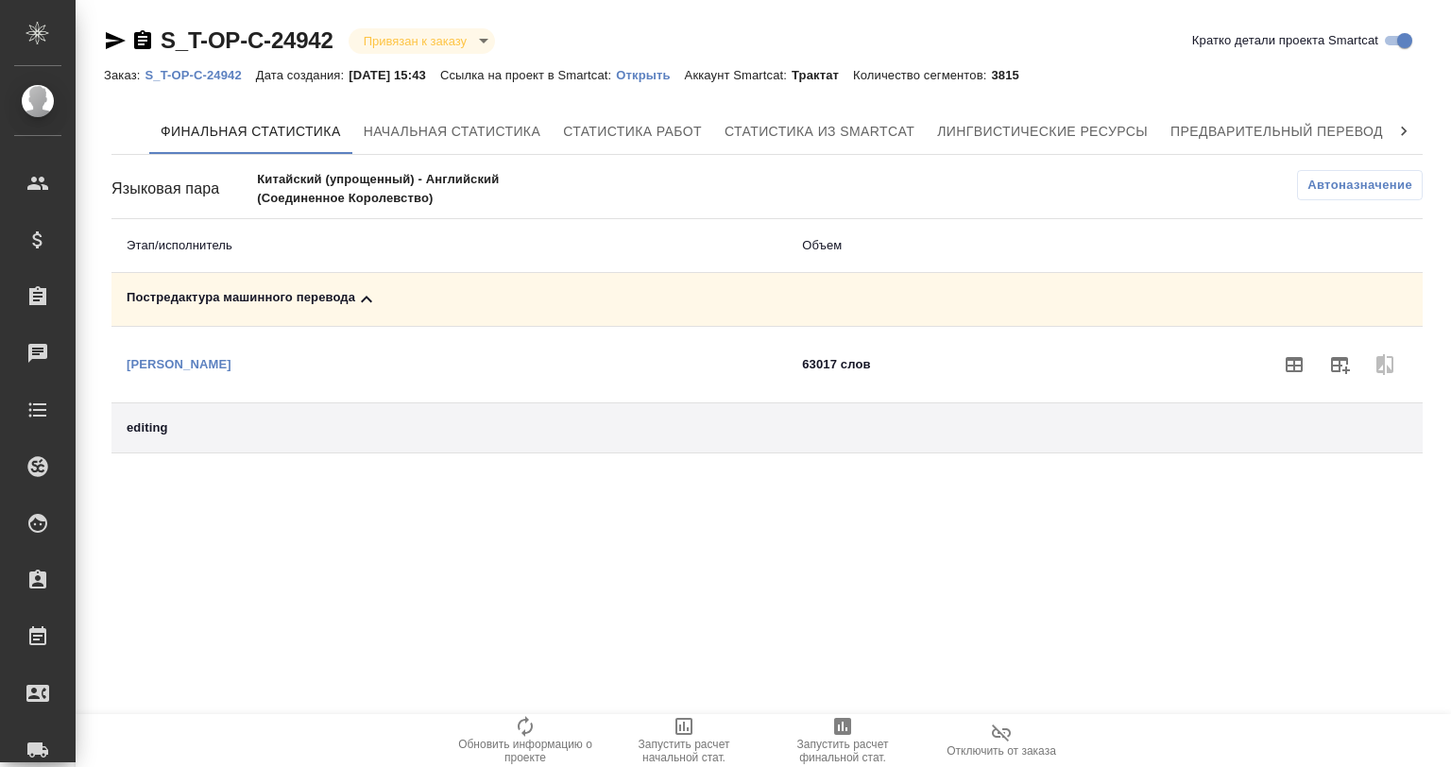
click at [363, 292] on icon at bounding box center [366, 299] width 23 height 23
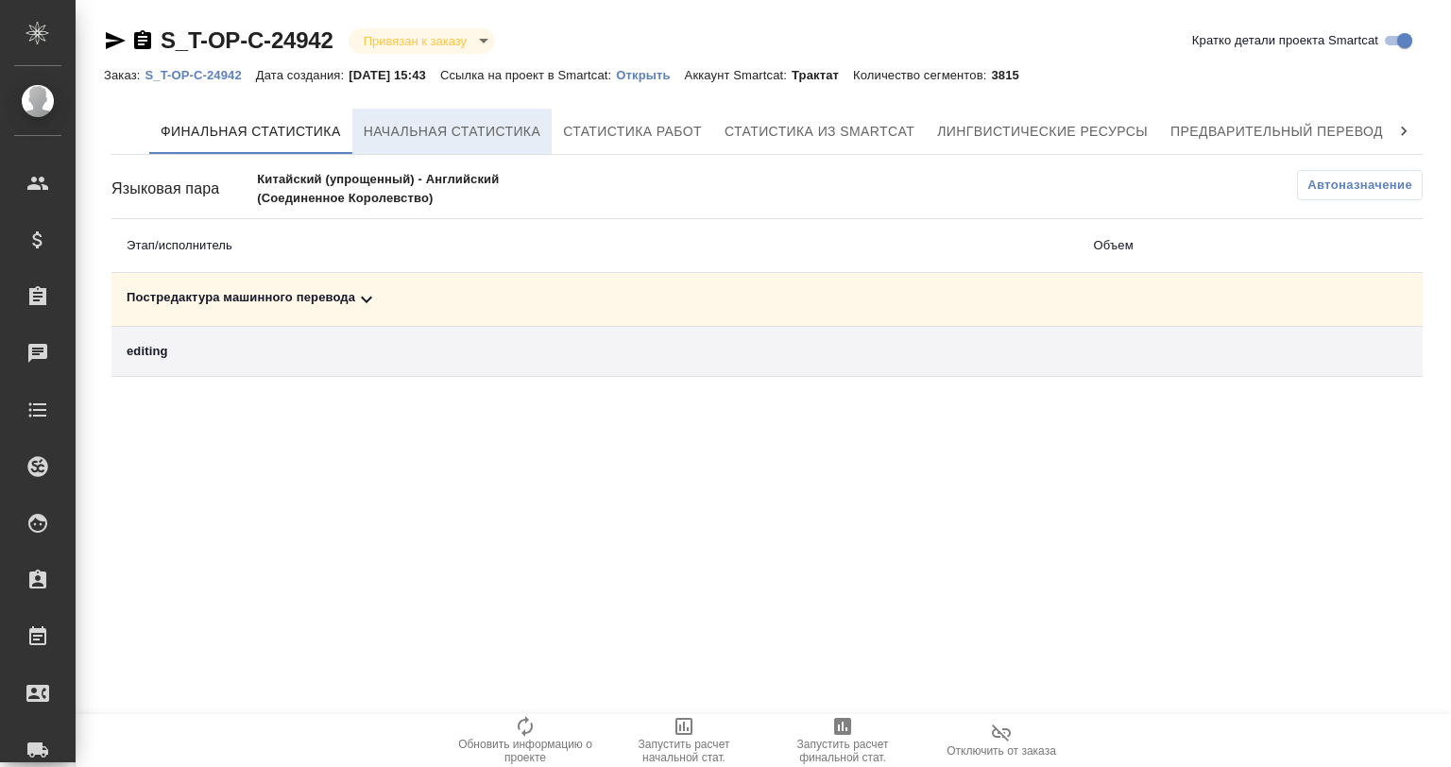
drag, startPoint x: 480, startPoint y: 116, endPoint x: 519, endPoint y: 117, distance: 39.7
click at [484, 116] on button "Начальная статистика" at bounding box center [452, 131] width 200 height 45
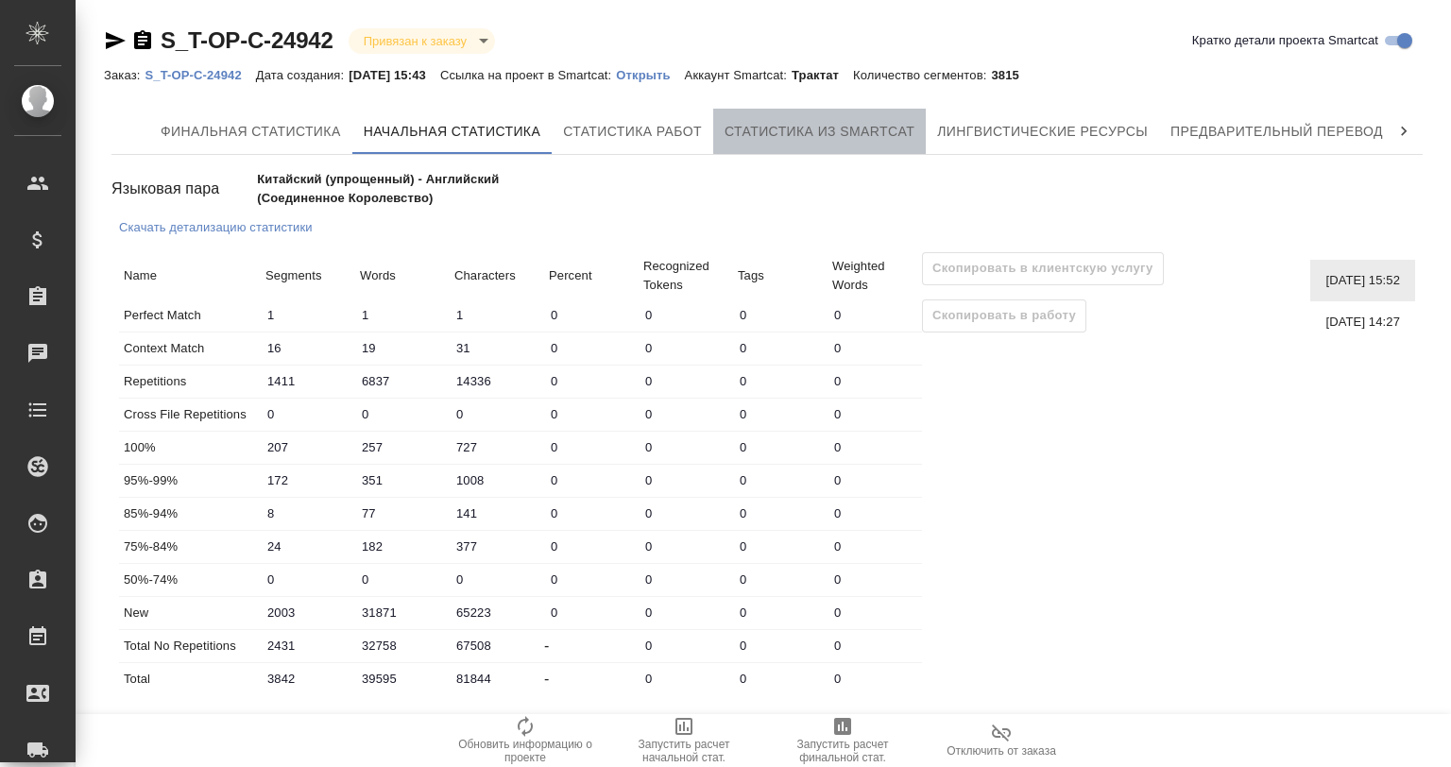
click at [731, 128] on span "Статистика из Smartcat" at bounding box center [819, 132] width 190 height 24
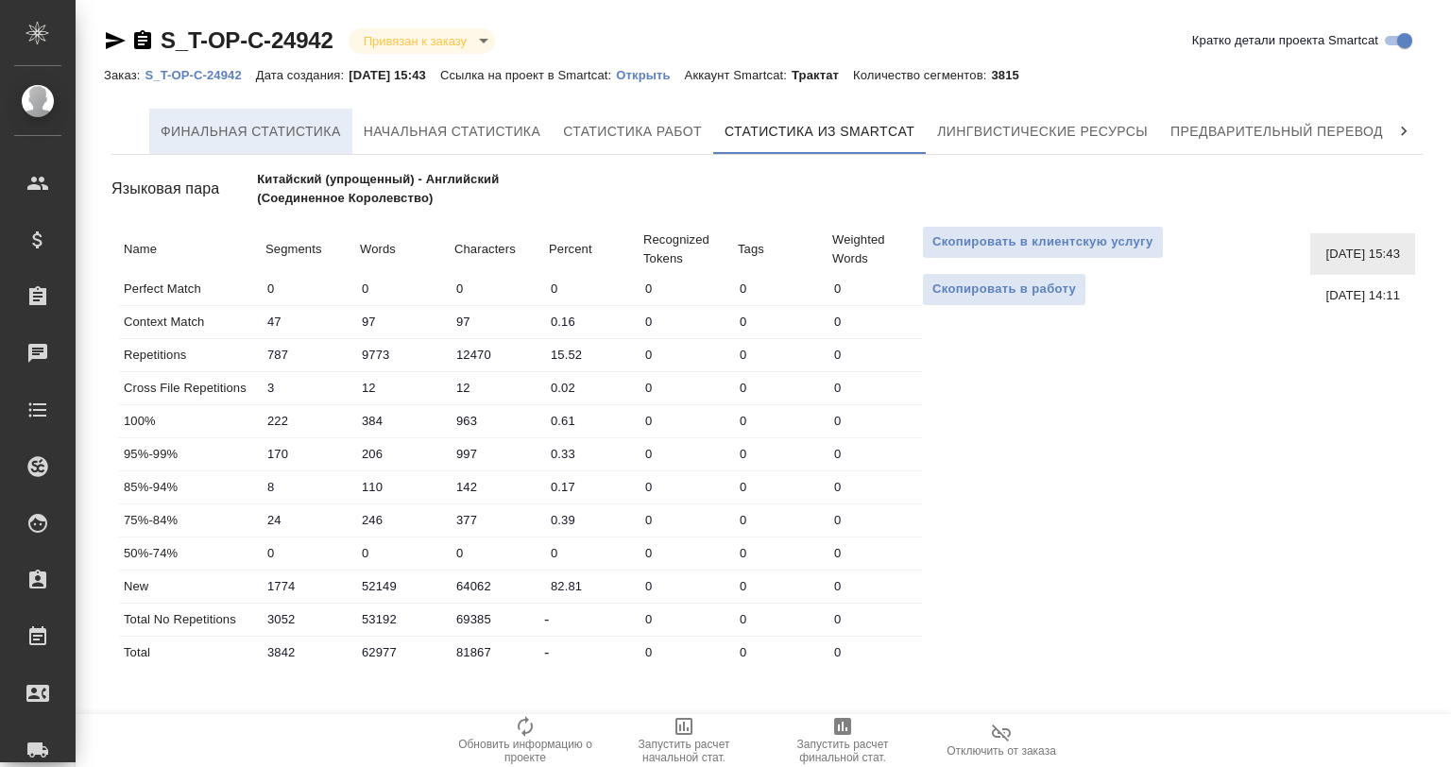
click at [251, 150] on button "Финальная статистика" at bounding box center [250, 131] width 203 height 45
